Goal: Transaction & Acquisition: Purchase product/service

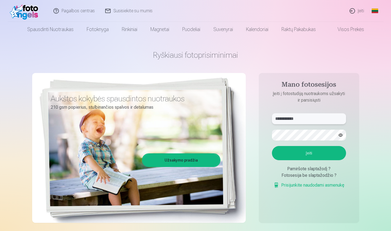
type input "**********"
click at [313, 153] on button "Įeiti" at bounding box center [309, 153] width 74 height 14
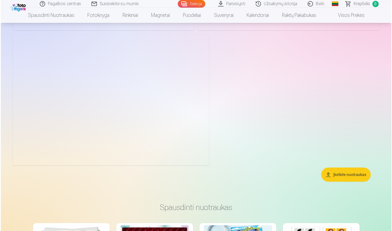
scroll to position [715, 0]
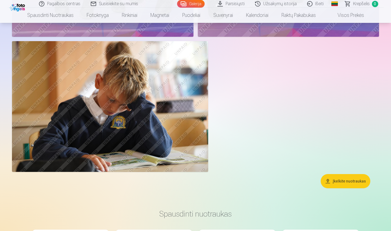
click at [157, 145] on img at bounding box center [110, 106] width 196 height 131
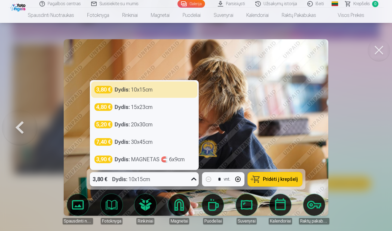
click at [193, 179] on icon at bounding box center [193, 179] width 9 height 9
click at [265, 153] on img at bounding box center [196, 127] width 265 height 176
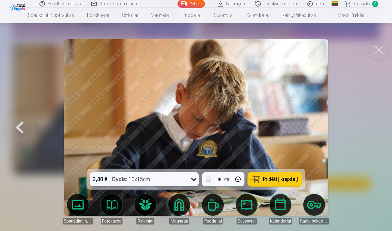
click at [269, 180] on span "Pridėti į krepšelį" at bounding box center [280, 179] width 35 height 5
click at [19, 125] on button at bounding box center [19, 127] width 35 height 72
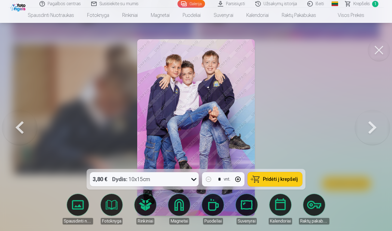
click at [19, 125] on button at bounding box center [19, 127] width 35 height 72
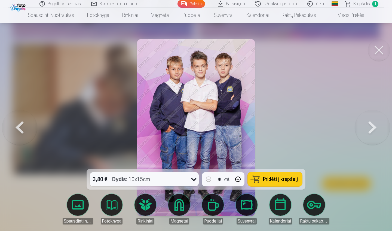
click at [26, 128] on button at bounding box center [19, 127] width 35 height 72
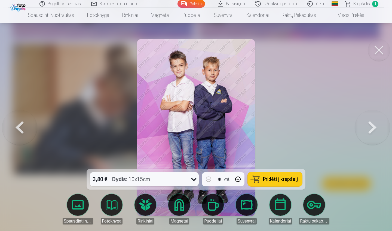
click at [26, 129] on button at bounding box center [19, 127] width 35 height 72
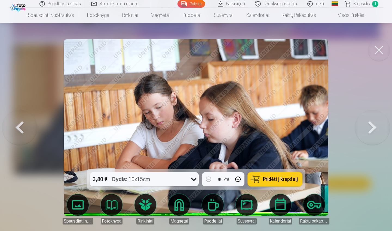
click at [26, 129] on button at bounding box center [19, 127] width 35 height 72
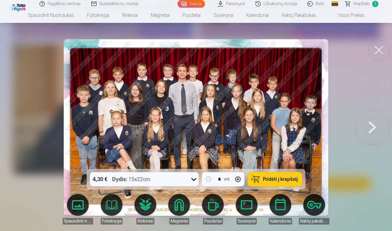
click at [376, 128] on button at bounding box center [372, 127] width 35 height 72
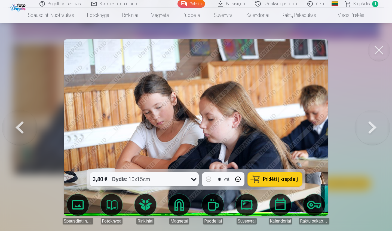
click at [376, 128] on button at bounding box center [372, 127] width 35 height 72
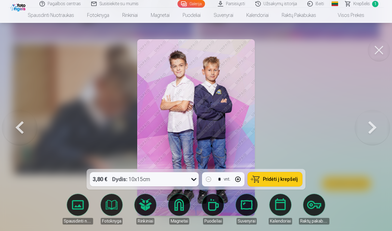
click at [376, 127] on button at bounding box center [372, 127] width 35 height 72
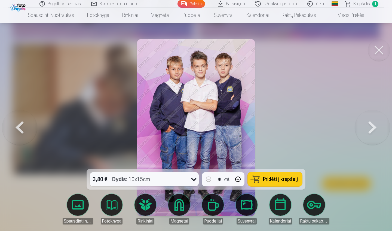
click at [376, 127] on button at bounding box center [372, 127] width 35 height 72
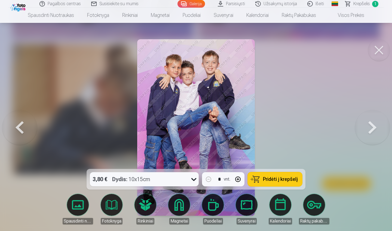
click at [22, 126] on button at bounding box center [19, 127] width 35 height 72
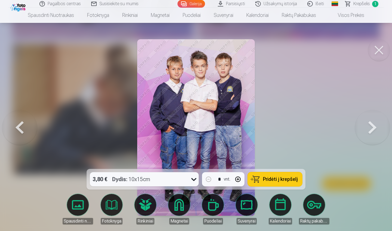
click at [22, 127] on button at bounding box center [19, 127] width 35 height 72
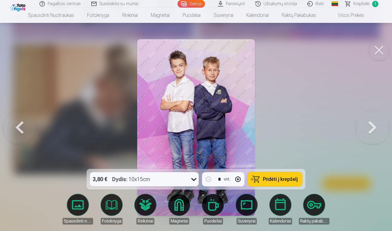
click at [373, 131] on button at bounding box center [372, 127] width 35 height 72
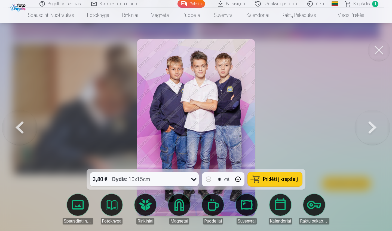
click at [373, 131] on button at bounding box center [372, 127] width 35 height 72
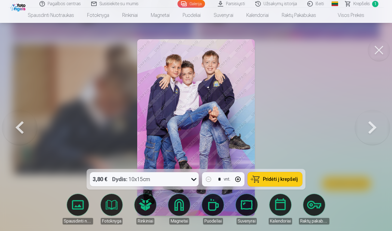
click at [21, 127] on button at bounding box center [19, 127] width 35 height 72
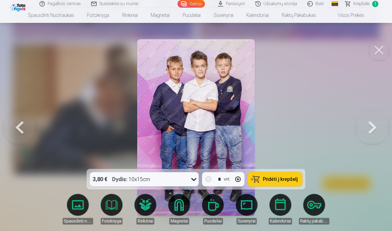
click at [21, 127] on button at bounding box center [19, 127] width 35 height 72
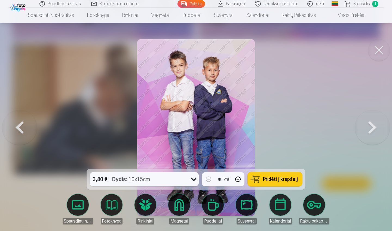
click at [373, 133] on button at bounding box center [372, 127] width 35 height 72
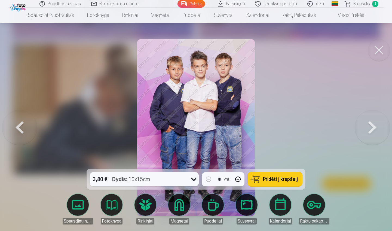
click at [373, 133] on button at bounding box center [372, 127] width 35 height 72
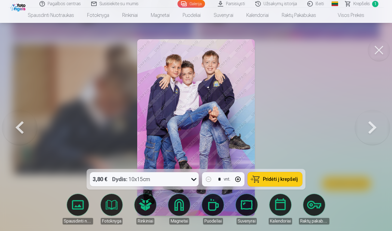
click at [265, 179] on span "Pridėti į krepšelį" at bounding box center [280, 179] width 35 height 5
click at [21, 126] on button at bounding box center [19, 127] width 35 height 72
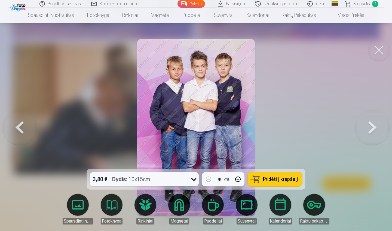
click at [21, 126] on button at bounding box center [19, 127] width 35 height 72
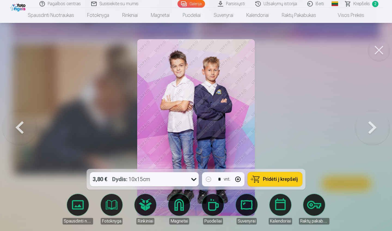
click at [21, 126] on button at bounding box center [19, 127] width 35 height 72
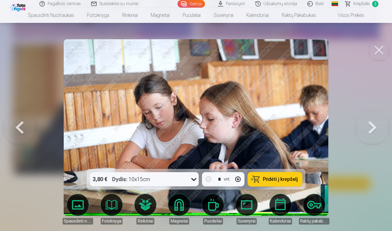
click at [23, 128] on button at bounding box center [19, 127] width 35 height 72
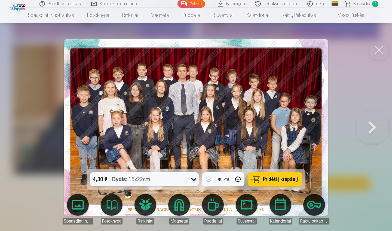
click at [190, 180] on icon at bounding box center [193, 179] width 9 height 9
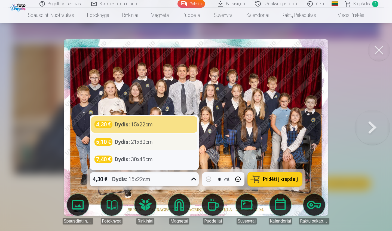
click at [144, 143] on div "Dydis : 21x30cm" at bounding box center [134, 142] width 38 height 8
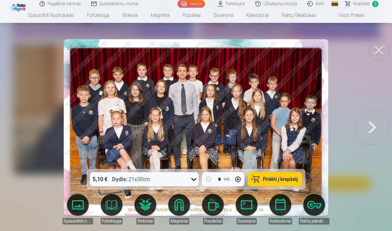
click at [296, 181] on span "Pridėti į krepšelį" at bounding box center [280, 179] width 35 height 5
click at [361, 5] on span "Krepšelis" at bounding box center [361, 4] width 17 height 7
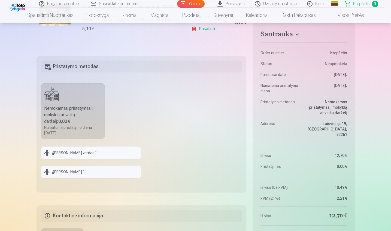
scroll to position [249, 0]
type input "********"
click at [79, 171] on input "text" at bounding box center [91, 171] width 100 height 13
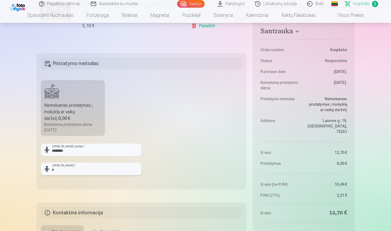
scroll to position [254, 0]
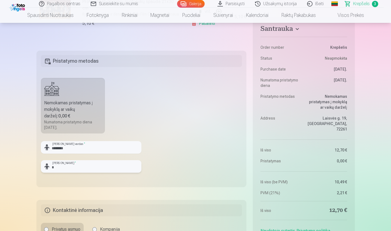
click at [81, 168] on input "*" at bounding box center [91, 166] width 100 height 13
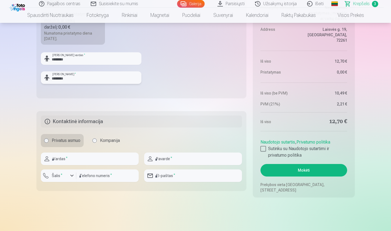
scroll to position [343, 0]
type input "********"
type input "******"
click at [181, 160] on input "**********" at bounding box center [193, 158] width 98 height 13
click at [184, 159] on input "**********" at bounding box center [193, 158] width 98 height 13
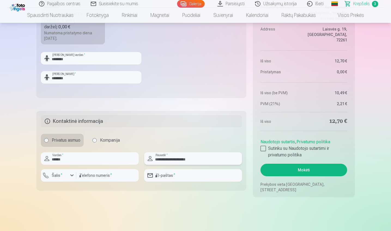
click at [199, 159] on input "**********" at bounding box center [193, 158] width 98 height 13
type input "**********"
click at [105, 173] on input "number" at bounding box center [107, 175] width 62 height 13
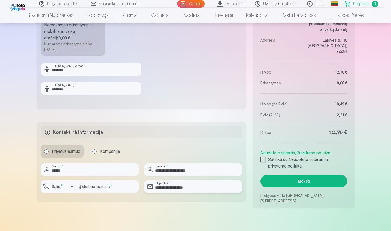
scroll to position [329, 0]
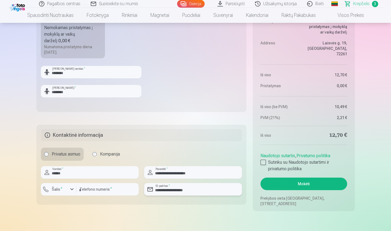
type input "**********"
click at [288, 184] on button "Mokėti" at bounding box center [303, 183] width 86 height 13
click at [263, 162] on div at bounding box center [262, 161] width 5 height 5
click at [275, 180] on button "Mokėti" at bounding box center [303, 183] width 86 height 13
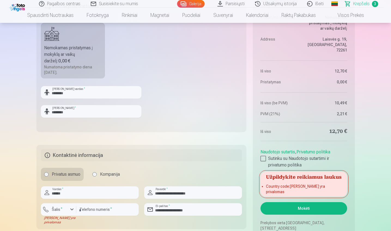
scroll to position [308, 0]
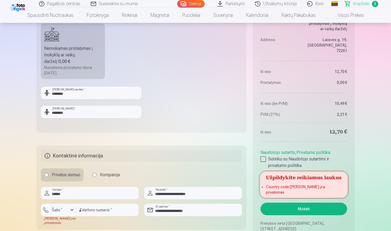
click at [72, 211] on div "button" at bounding box center [72, 210] width 7 height 7
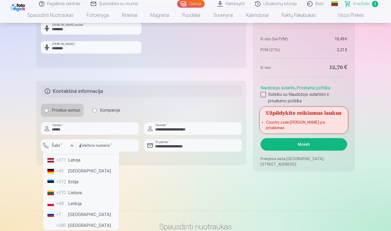
scroll to position [12, 0]
click at [79, 192] on li "+370 Lietuva" at bounding box center [81, 192] width 72 height 11
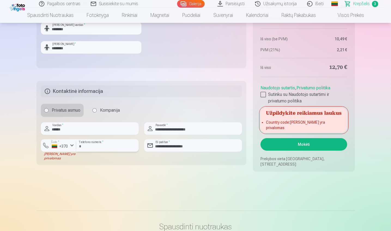
click at [87, 146] on input "**********" at bounding box center [107, 145] width 62 height 13
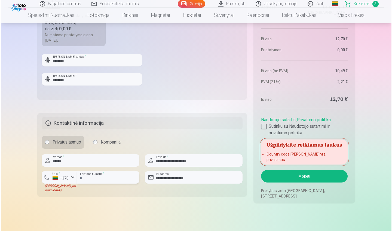
scroll to position [339, 0]
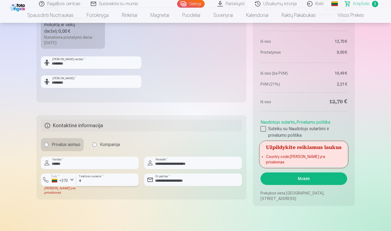
type input "********"
click at [299, 177] on button "Mokėti" at bounding box center [303, 178] width 86 height 13
